Goal: Browse casually: Explore the website without a specific task or goal

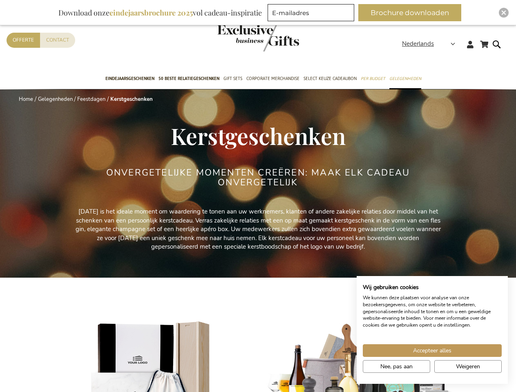
click at [258, 196] on div "ONVERGETELIJKE MOMENTEN CREËREN: MAAK ELK CADEAU ONVERGETELIJK" at bounding box center [258, 188] width 307 height 40
click at [431, 44] on span "Nederlands" at bounding box center [418, 43] width 32 height 9
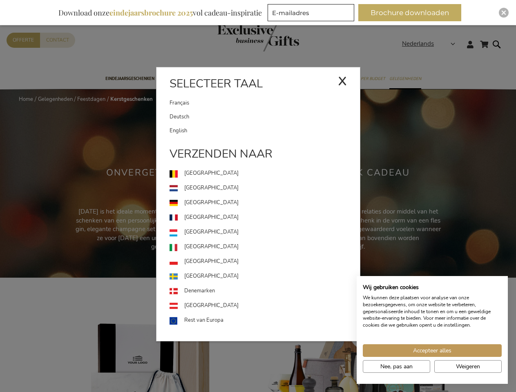
click at [413, 13] on button "Brochure downloaden" at bounding box center [409, 12] width 103 height 17
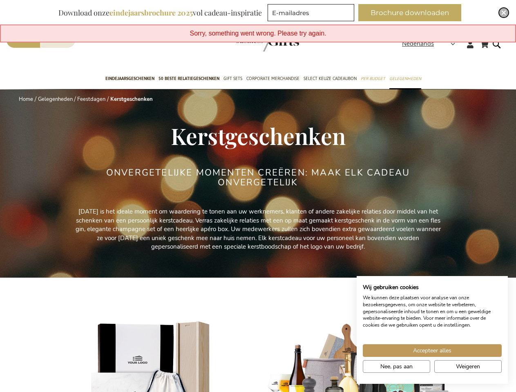
click at [504, 13] on img "Close" at bounding box center [503, 12] width 5 height 5
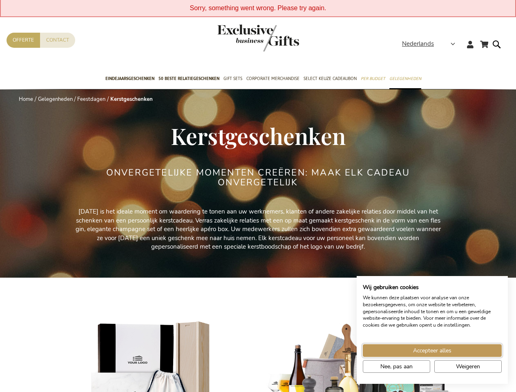
click at [432, 351] on span "Accepteer alles" at bounding box center [432, 351] width 38 height 9
